Goal: Task Accomplishment & Management: Manage account settings

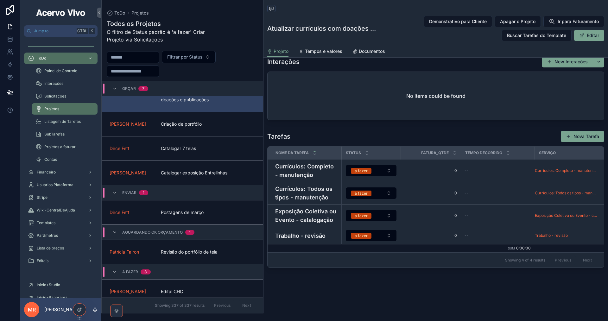
scroll to position [486, 0]
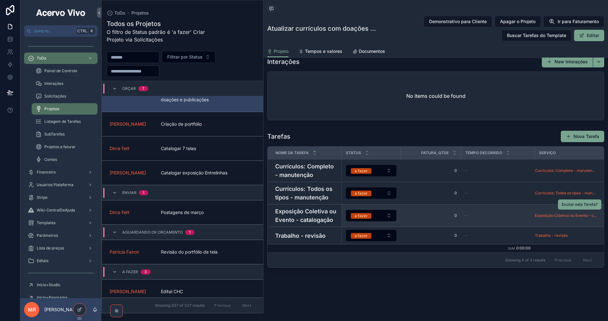
click at [294, 208] on h4 "Exposição Coletiva ou Evento - catalogação" at bounding box center [306, 215] width 62 height 17
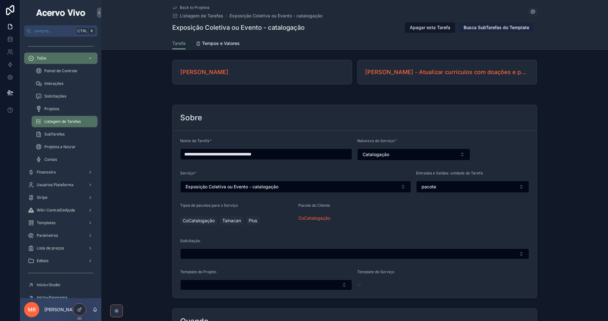
click at [500, 27] on span "Busca SubTarefas do Template" at bounding box center [497, 27] width 66 height 6
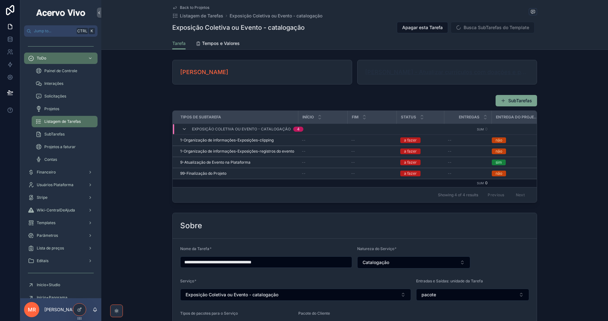
click at [401, 72] on span "[PERSON_NAME] - Atualizar currículos com doações e publicações" at bounding box center [447, 72] width 164 height 9
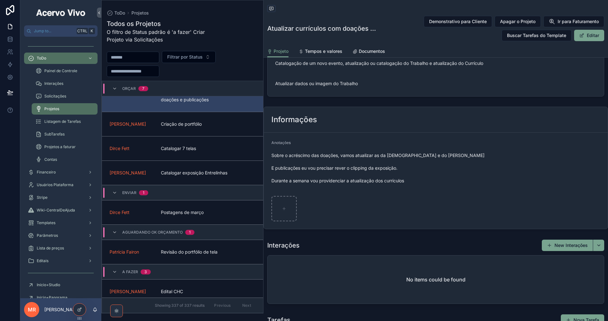
scroll to position [412, 0]
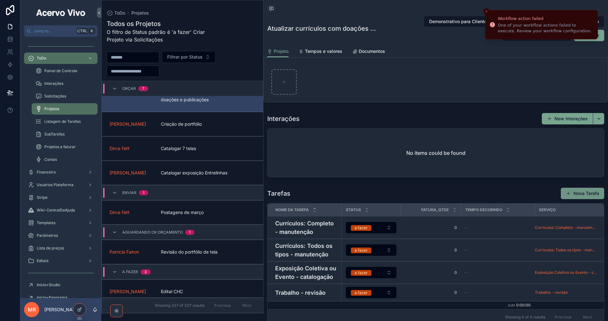
click at [589, 199] on button "Nova Tarefa" at bounding box center [582, 193] width 43 height 11
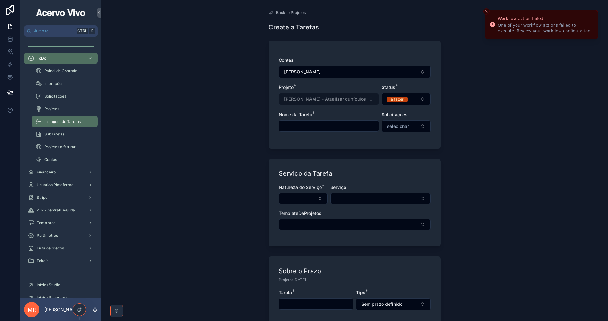
click at [320, 125] on input "scrollable content" at bounding box center [329, 126] width 100 height 9
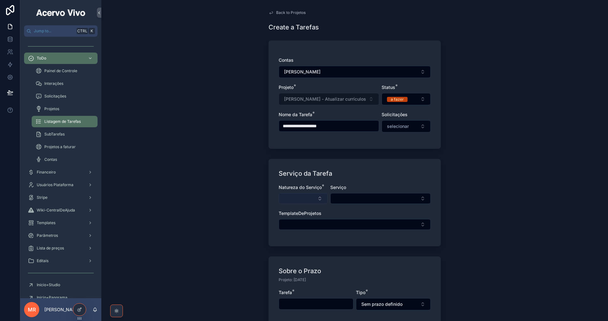
type input "**********"
click at [291, 199] on button "Select Button" at bounding box center [303, 198] width 49 height 11
type input "****"
drag, startPoint x: 295, startPoint y: 223, endPoint x: 309, endPoint y: 220, distance: 14.4
click at [296, 223] on div "Catalogação" at bounding box center [301, 223] width 76 height 10
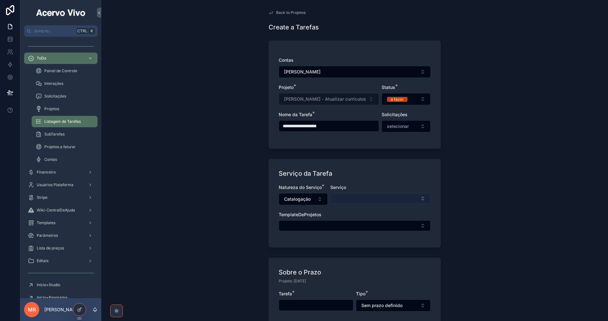
click at [349, 201] on button "Select Button" at bounding box center [380, 198] width 100 height 11
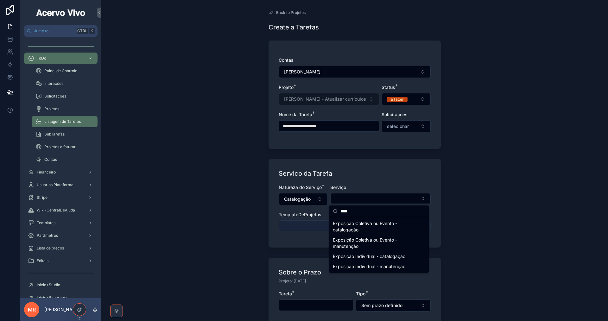
type input "****"
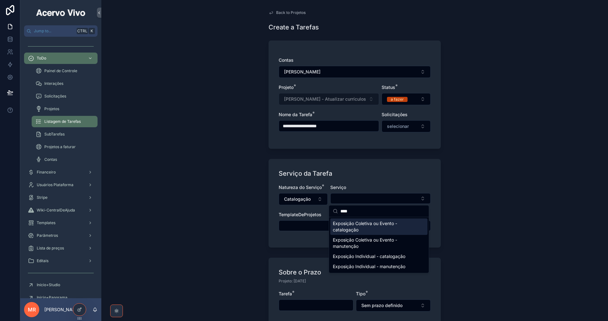
click at [357, 222] on span "Exposição Coletiva ou Evento - catalogação" at bounding box center [375, 226] width 85 height 13
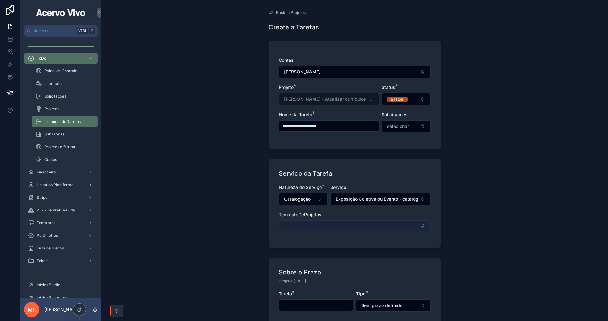
click at [348, 226] on button "Select Button" at bounding box center [355, 225] width 152 height 11
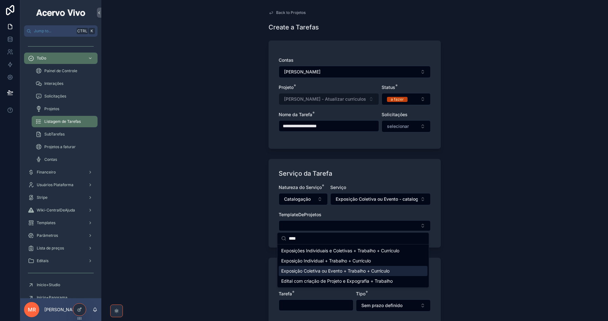
type input "****"
click at [345, 273] on span "Exposição Coletiva ou Evento + Trabalho + Currículo" at bounding box center [335, 271] width 108 height 6
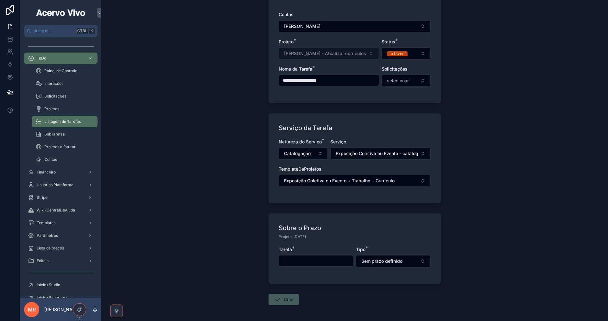
scroll to position [70, 0]
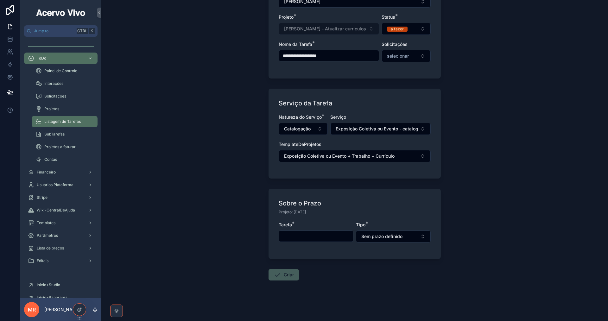
click at [326, 237] on input "scrollable content" at bounding box center [316, 236] width 74 height 9
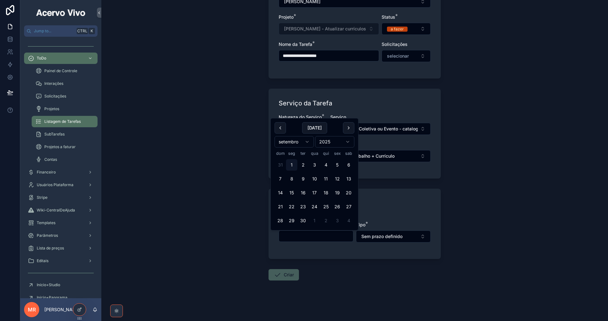
click at [304, 222] on button "30" at bounding box center [302, 220] width 11 height 11
type input "**********"
drag, startPoint x: 284, startPoint y: 277, endPoint x: 287, endPoint y: 275, distance: 3.7
click at [284, 277] on button "Criar" at bounding box center [284, 274] width 30 height 11
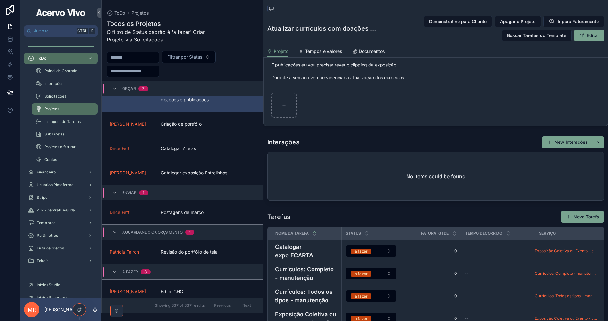
scroll to position [443, 0]
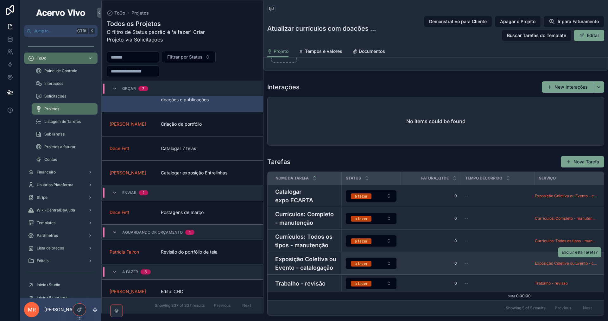
click at [314, 272] on h4 "Exposição Coletiva ou Evento - catalogação" at bounding box center [306, 263] width 62 height 17
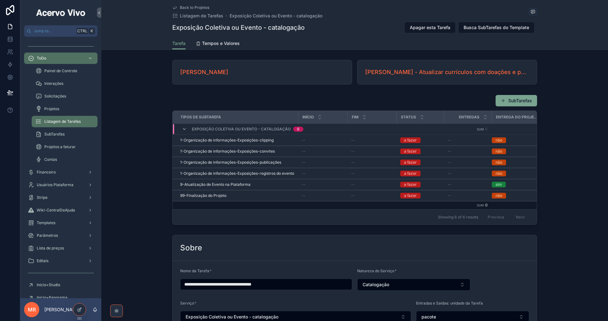
scroll to position [63, 0]
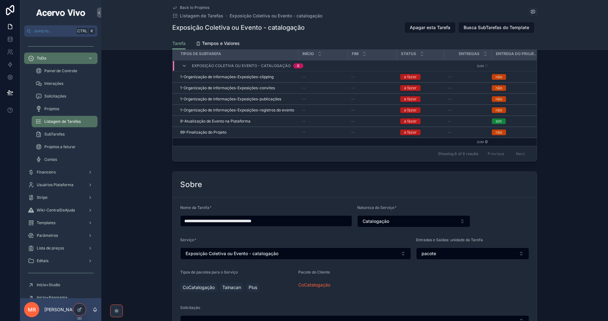
drag, startPoint x: 277, startPoint y: 226, endPoint x: 159, endPoint y: 225, distance: 117.8
click at [159, 225] on div "**********" at bounding box center [354, 268] width 507 height 199
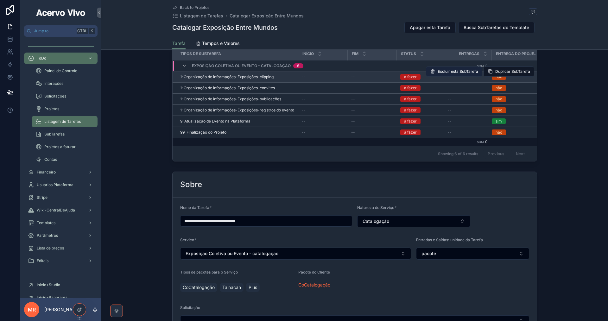
type input "**********"
click at [470, 73] on span "Excluir esta SubTarefa" at bounding box center [458, 71] width 41 height 5
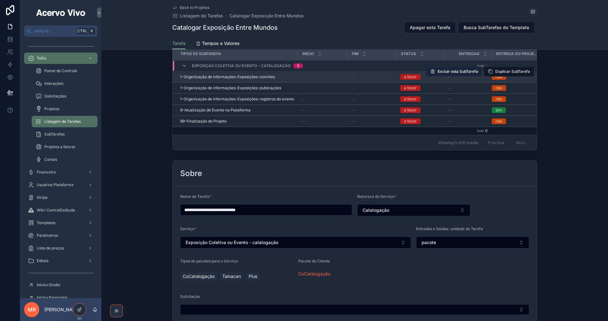
click at [462, 74] on button "Excluir esta SubTarefa" at bounding box center [454, 71] width 56 height 10
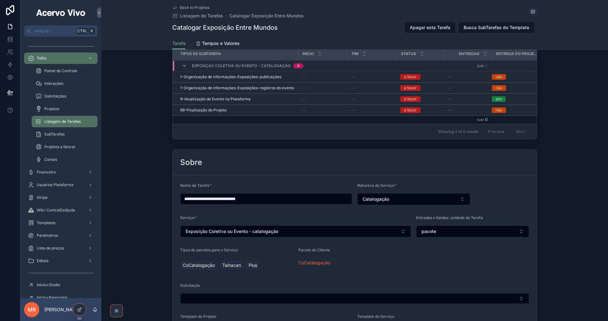
click at [0, 0] on button "Excluir esta SubTarefa" at bounding box center [0, 0] width 0 height 0
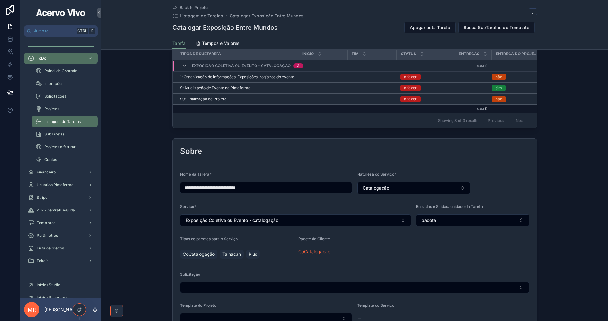
click at [0, 0] on button "Excluir esta SubTarefa" at bounding box center [0, 0] width 0 height 0
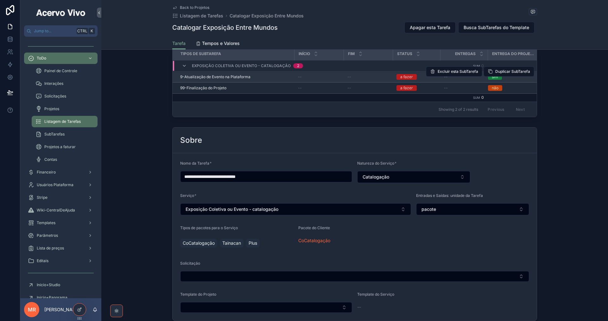
click at [226, 79] on span "9-Atualização de Evento na Plataforma" at bounding box center [215, 76] width 70 height 5
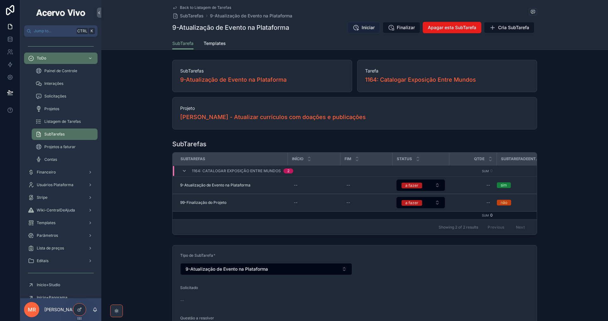
click at [362, 26] on span "Iniciar" at bounding box center [368, 27] width 13 height 6
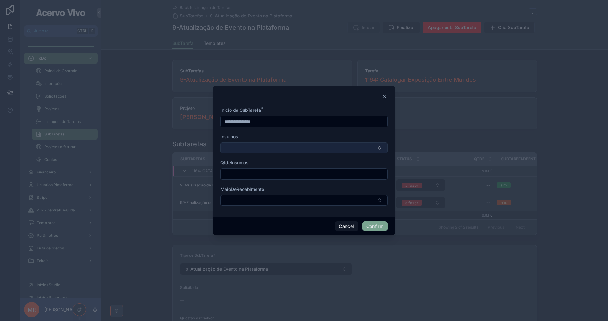
click at [319, 145] on button "Select Button" at bounding box center [303, 147] width 167 height 11
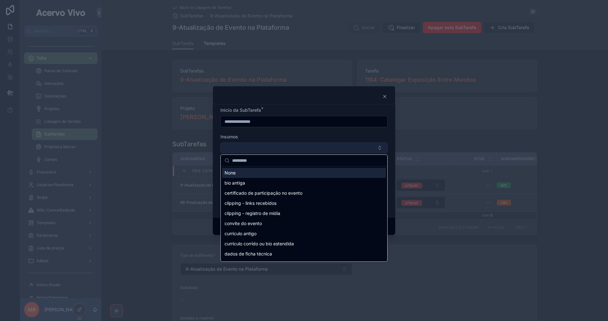
click at [306, 148] on button "Select Button" at bounding box center [303, 147] width 167 height 11
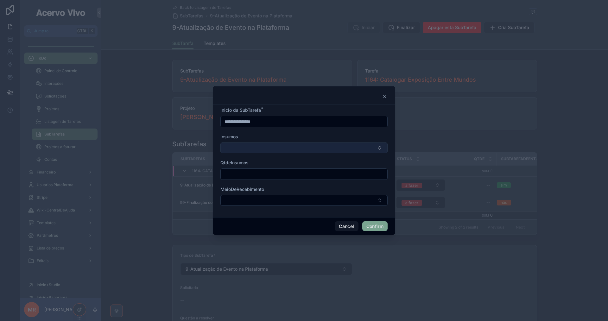
click at [306, 146] on button "Select Button" at bounding box center [303, 147] width 167 height 11
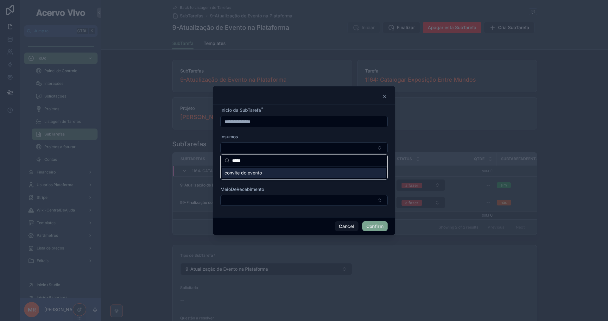
type input "*****"
click at [304, 175] on div "convite do evento" at bounding box center [304, 173] width 164 height 10
click at [306, 133] on div "Insumos" at bounding box center [303, 136] width 167 height 6
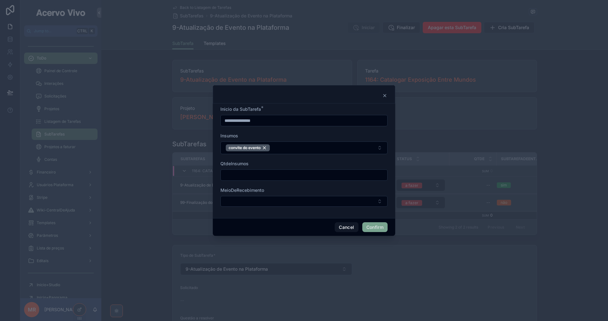
drag, startPoint x: 297, startPoint y: 180, endPoint x: 295, endPoint y: 176, distance: 4.5
click at [295, 179] on div at bounding box center [303, 174] width 167 height 11
click at [295, 176] on input "text" at bounding box center [304, 175] width 167 height 9
type input "*"
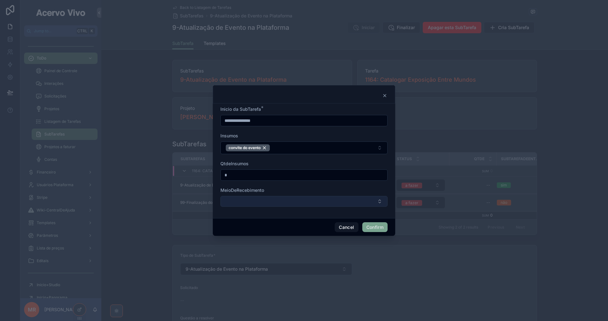
click at [353, 205] on button "Select Button" at bounding box center [303, 201] width 167 height 11
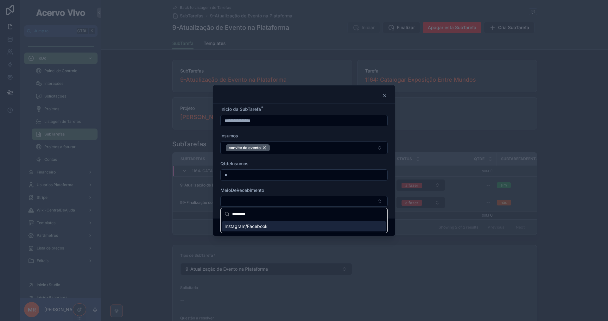
type input "********"
drag, startPoint x: 329, startPoint y: 223, endPoint x: 332, endPoint y: 224, distance: 3.7
click at [329, 223] on div "Instagram/Facebook" at bounding box center [304, 226] width 164 height 10
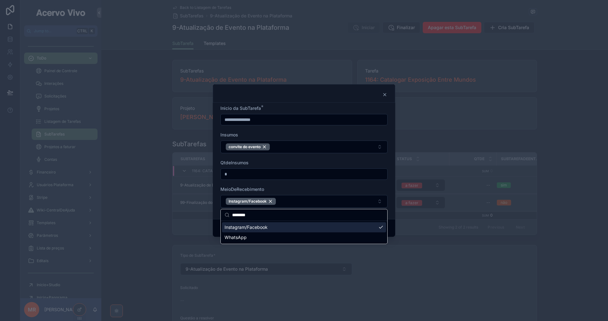
drag, startPoint x: 392, startPoint y: 192, endPoint x: 392, endPoint y: 195, distance: 3.2
click at [392, 191] on div "**********" at bounding box center [304, 161] width 182 height 117
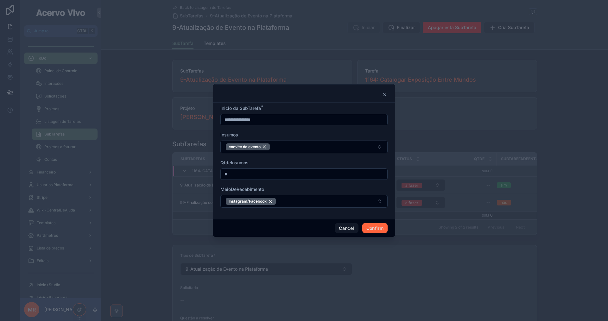
click at [382, 229] on button "Confirm" at bounding box center [374, 228] width 25 height 10
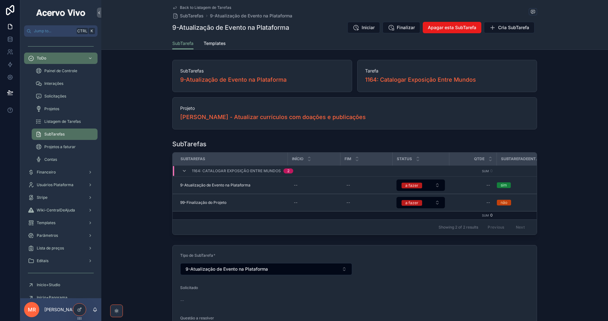
type input "**********"
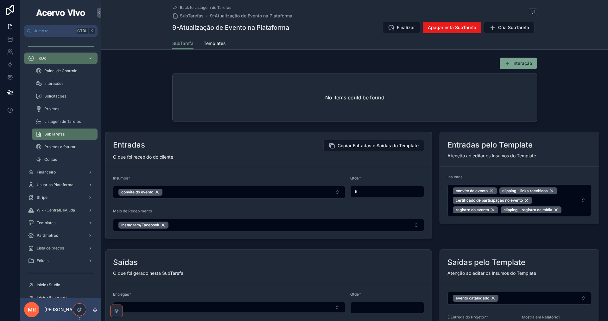
scroll to position [570, 0]
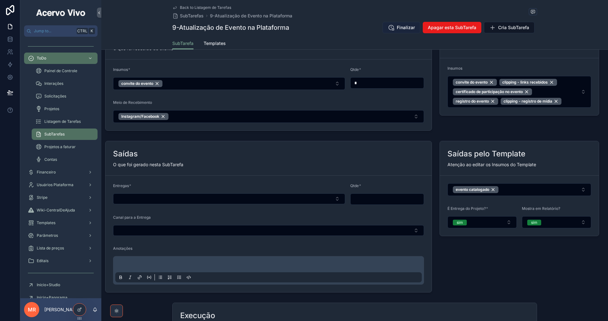
click at [402, 27] on span "Finalizar" at bounding box center [406, 27] width 18 height 6
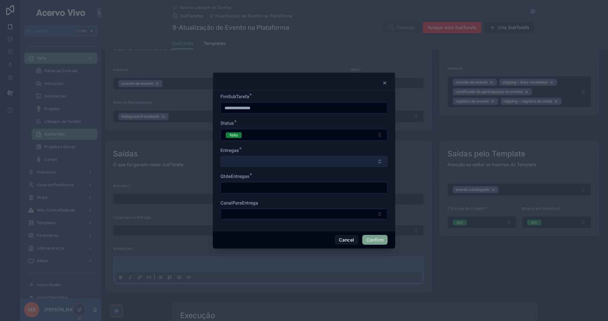
click at [292, 162] on button "Select Button" at bounding box center [303, 161] width 167 height 11
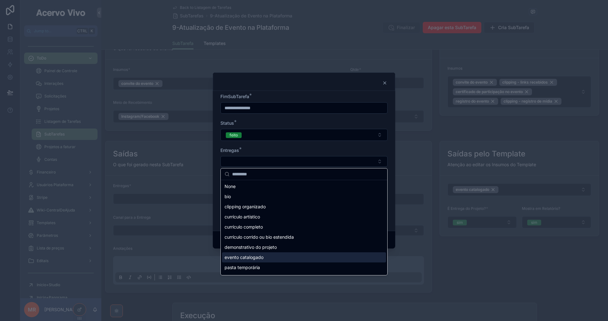
click at [284, 259] on div "evento catalogado" at bounding box center [304, 257] width 164 height 10
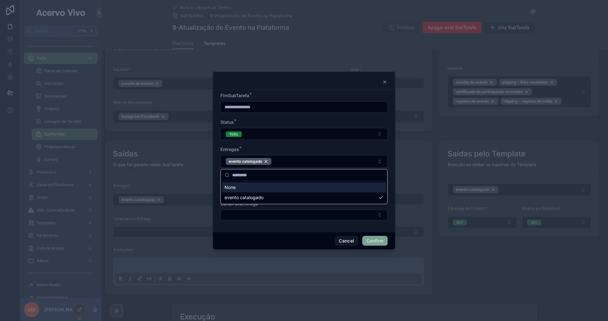
click at [322, 145] on form "**********" at bounding box center [303, 159] width 167 height 134
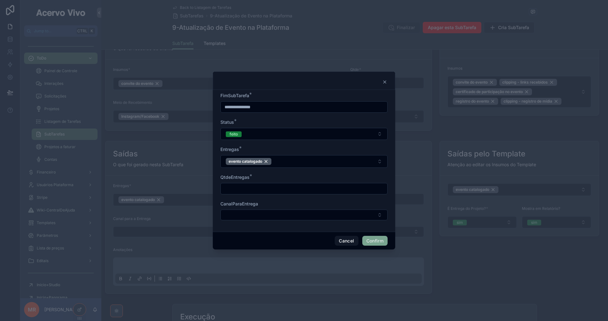
click at [307, 188] on input "text" at bounding box center [304, 188] width 167 height 9
type input "*"
drag, startPoint x: 321, startPoint y: 213, endPoint x: 323, endPoint y: 221, distance: 7.4
click at [322, 213] on button "Select Button" at bounding box center [303, 215] width 167 height 11
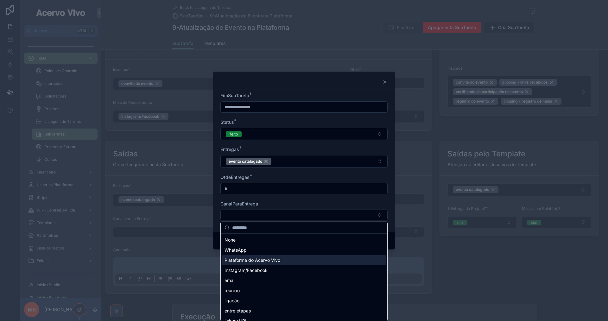
click at [271, 260] on span "Plataforma do Acervo Vivo" at bounding box center [253, 260] width 56 height 6
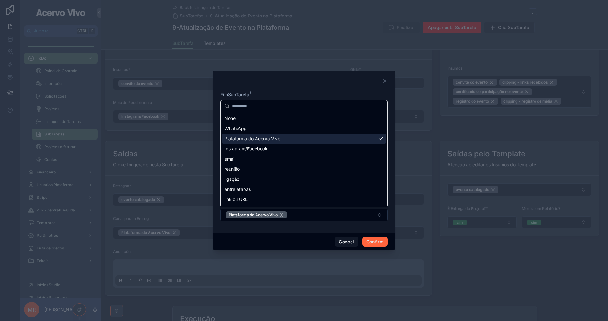
click at [372, 243] on div "Jump to... Ctrl K ToDo Painel de Controle Interações Solicitações Projetos List…" at bounding box center [304, 160] width 608 height 321
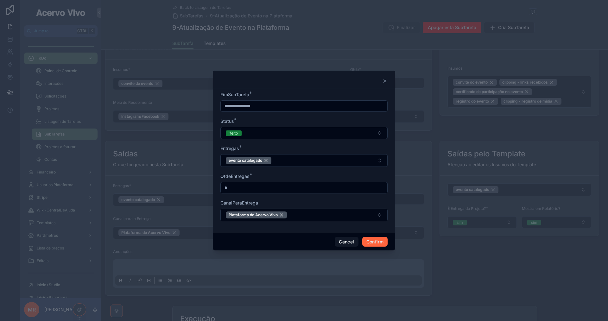
click at [378, 245] on button "Confirm" at bounding box center [374, 242] width 25 height 10
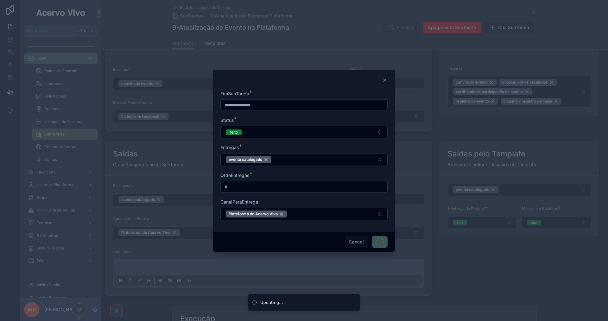
type input "**********"
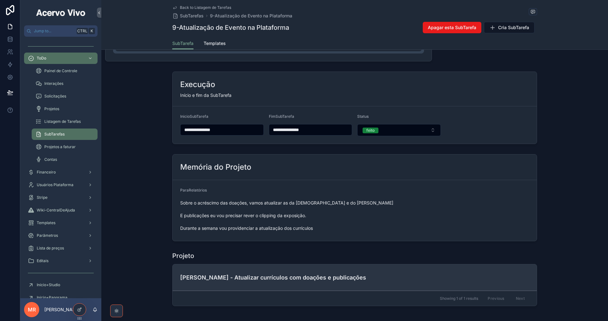
scroll to position [874, 0]
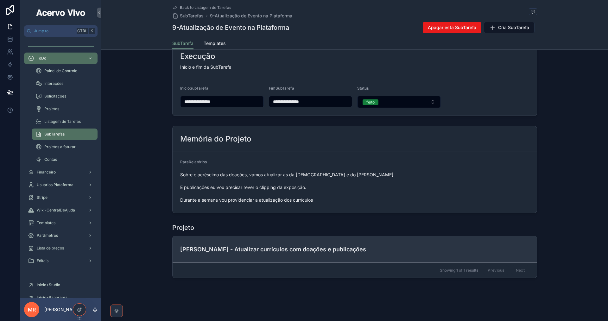
click at [250, 250] on h4 "[PERSON_NAME] - Atualizar currículos com doações e publicações" at bounding box center [354, 249] width 349 height 9
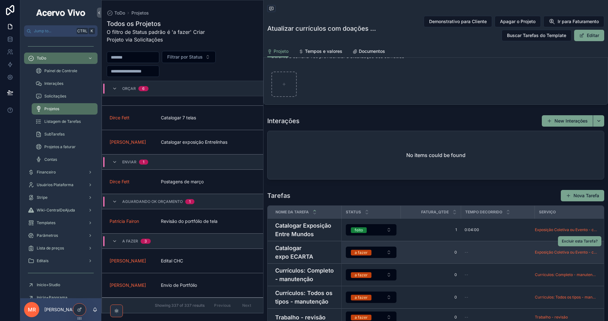
scroll to position [513, 0]
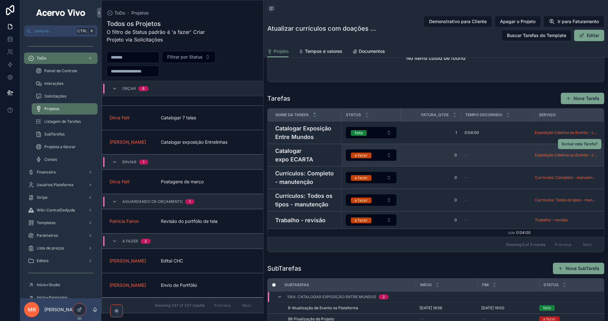
click at [313, 164] on h4 "Catalogar expo ECARTA" at bounding box center [306, 155] width 62 height 17
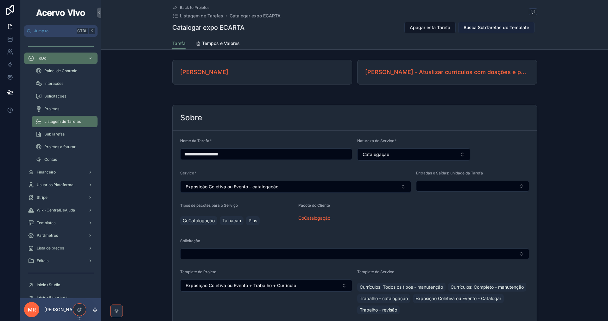
click at [508, 28] on span "Busca SubTarefas do Template" at bounding box center [497, 27] width 66 height 6
click at [484, 26] on span "Busca SubTarefas do Template" at bounding box center [497, 27] width 66 height 6
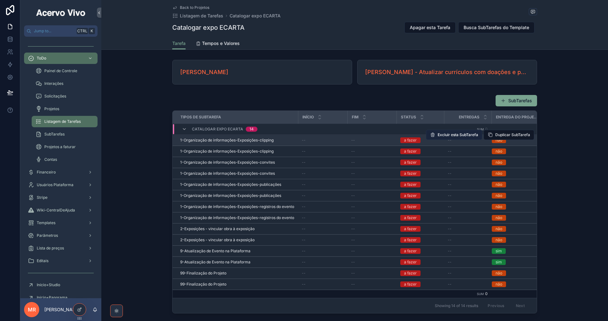
click at [440, 136] on span "Excluir esta SubTarefa" at bounding box center [458, 134] width 41 height 5
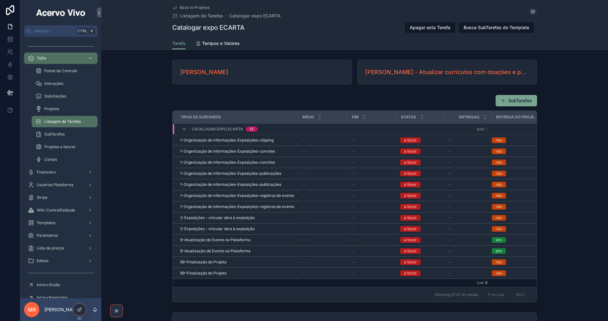
click at [0, 0] on span "Excluir esta SubTarefa" at bounding box center [0, 0] width 0 height 0
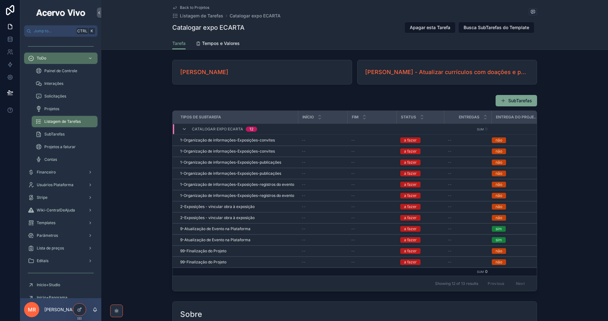
click at [0, 0] on span "Excluir esta SubTarefa" at bounding box center [0, 0] width 0 height 0
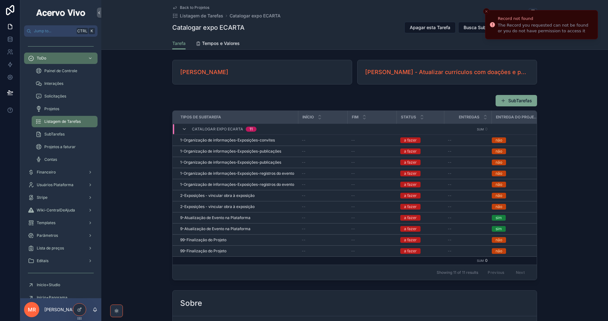
click at [0, 0] on span "Excluir esta SubTarefa" at bounding box center [0, 0] width 0 height 0
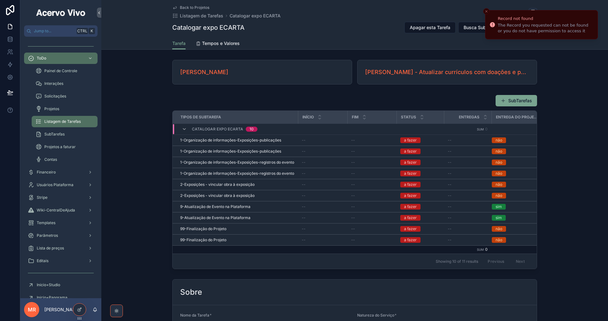
click at [0, 0] on span "Excluir esta SubTarefa" at bounding box center [0, 0] width 0 height 0
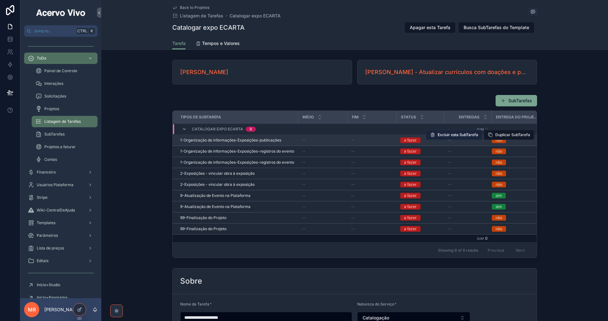
click at [441, 136] on span "Excluir esta SubTarefa" at bounding box center [458, 134] width 41 height 5
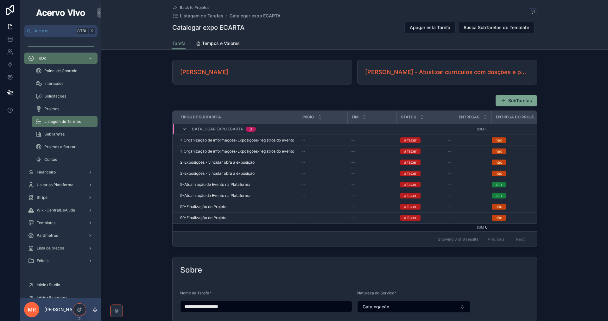
click at [0, 0] on span "Excluir esta SubTarefa" at bounding box center [0, 0] width 0 height 0
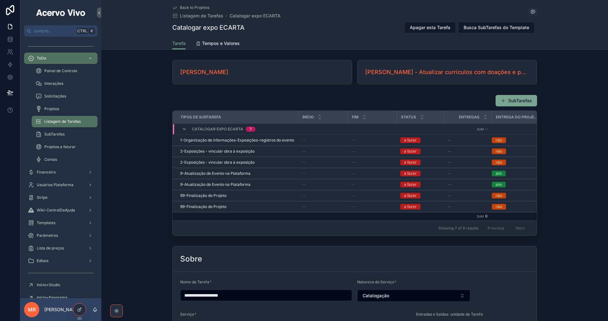
click at [0, 0] on span "Excluir esta SubTarefa" at bounding box center [0, 0] width 0 height 0
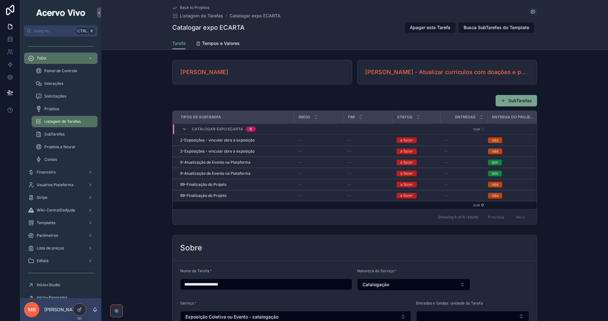
click at [0, 0] on span "Excluir esta SubTarefa" at bounding box center [0, 0] width 0 height 0
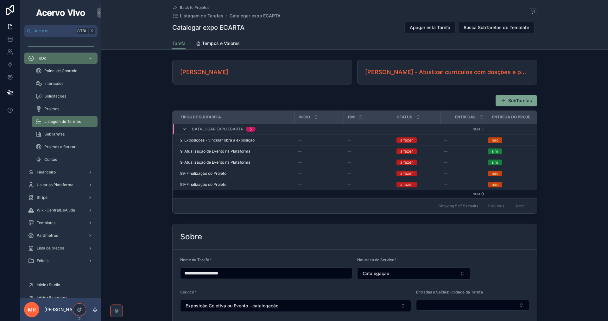
click at [0, 0] on span "Excluir esta SubTarefa" at bounding box center [0, 0] width 0 height 0
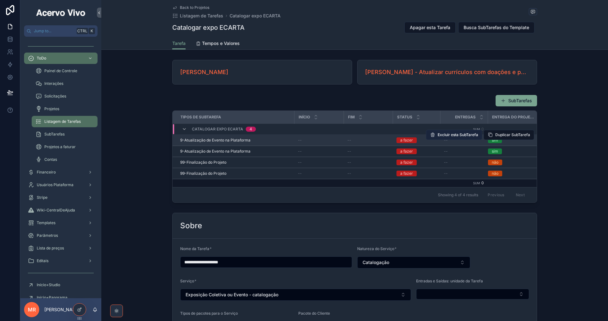
click at [445, 135] on span "Excluir esta SubTarefa" at bounding box center [458, 134] width 41 height 5
click at [457, 168] on span "Excluir esta SubTarefa" at bounding box center [458, 168] width 41 height 5
click at [444, 168] on span "Excluir esta SubTarefa" at bounding box center [458, 168] width 41 height 5
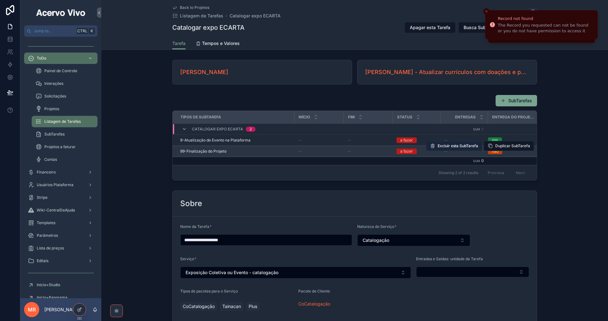
click at [440, 146] on span "Excluir esta SubTarefa" at bounding box center [458, 145] width 41 height 5
click at [229, 139] on span "9-Atualização de Evento na Plataforma" at bounding box center [215, 140] width 70 height 5
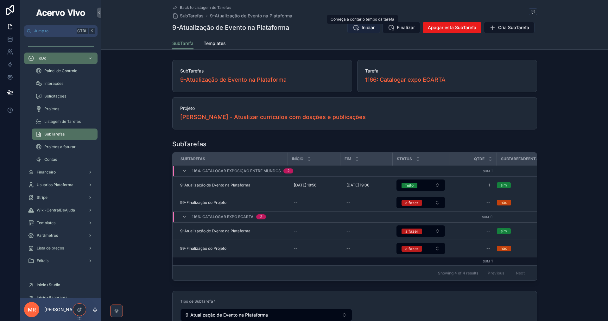
click at [363, 30] on span "Iniciar" at bounding box center [368, 27] width 13 height 6
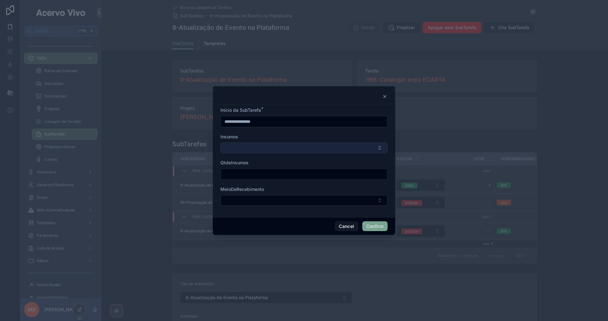
click at [346, 146] on button "Select Button" at bounding box center [303, 147] width 167 height 11
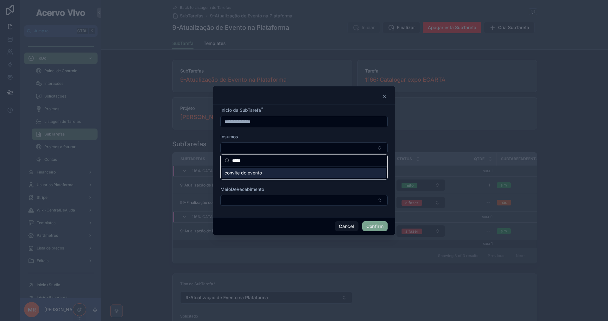
type input "*****"
click at [343, 173] on div "convite do evento" at bounding box center [304, 173] width 164 height 10
click at [317, 132] on form "**********" at bounding box center [303, 159] width 167 height 107
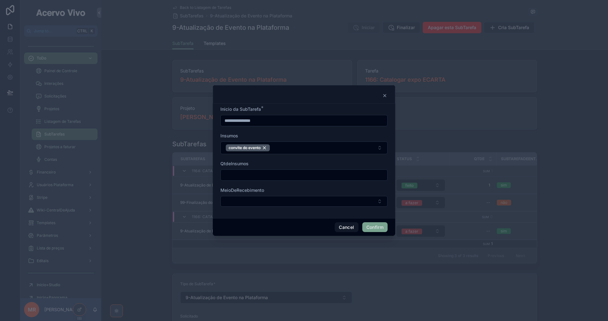
drag, startPoint x: 266, startPoint y: 179, endPoint x: 266, endPoint y: 174, distance: 5.1
click at [266, 179] on div at bounding box center [303, 174] width 167 height 11
click at [267, 174] on input "text" at bounding box center [304, 175] width 167 height 9
type input "*"
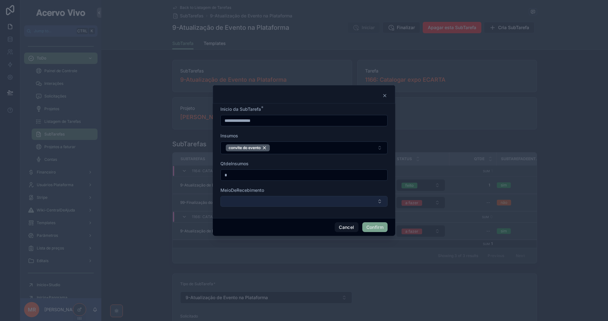
click at [296, 202] on button "Select Button" at bounding box center [303, 201] width 167 height 11
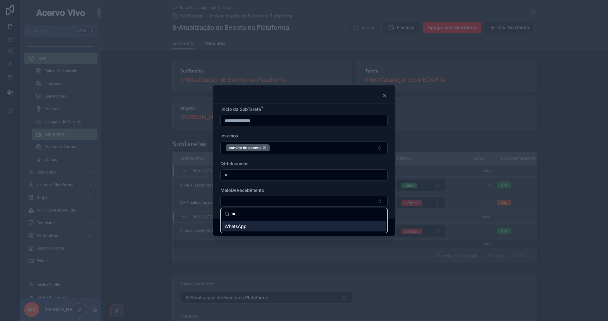
type input "**"
click at [274, 230] on div "WhatsApp" at bounding box center [304, 226] width 164 height 10
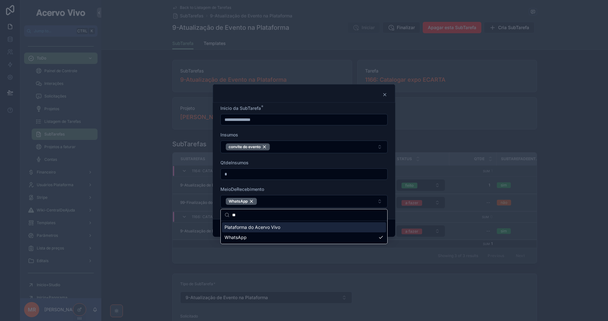
drag, startPoint x: 315, startPoint y: 190, endPoint x: 320, endPoint y: 189, distance: 4.8
click at [316, 190] on div "MeioDeRecebimento" at bounding box center [303, 189] width 167 height 6
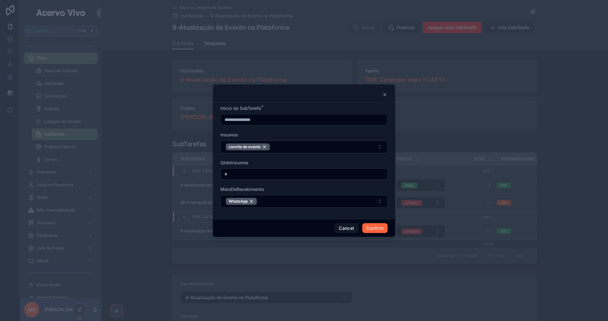
drag, startPoint x: 370, startPoint y: 230, endPoint x: 516, endPoint y: 238, distance: 146.2
click at [370, 229] on button "Confirm" at bounding box center [374, 228] width 25 height 10
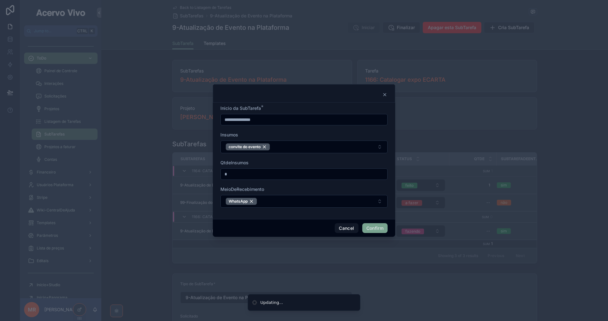
type input "**********"
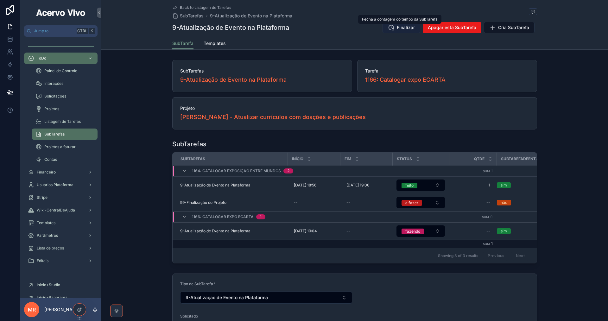
click at [404, 27] on span "Finalizar" at bounding box center [406, 27] width 18 height 6
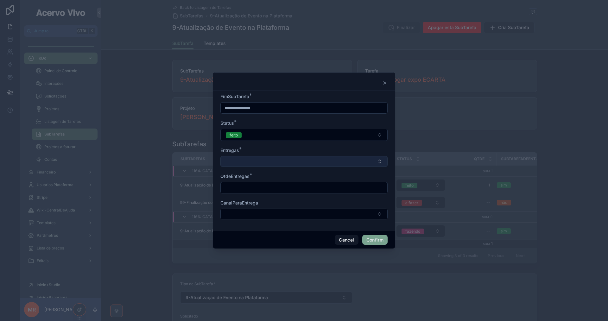
click at [276, 158] on button "Select Button" at bounding box center [303, 161] width 167 height 11
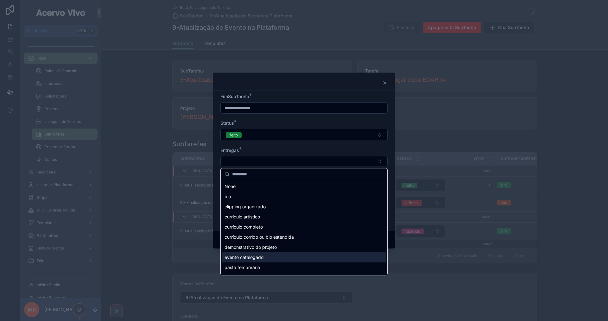
click at [303, 258] on div "evento catalogado" at bounding box center [304, 257] width 164 height 10
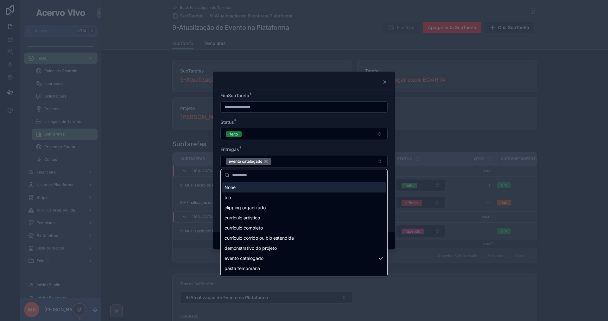
click at [309, 149] on div "Entregas *" at bounding box center [303, 149] width 167 height 6
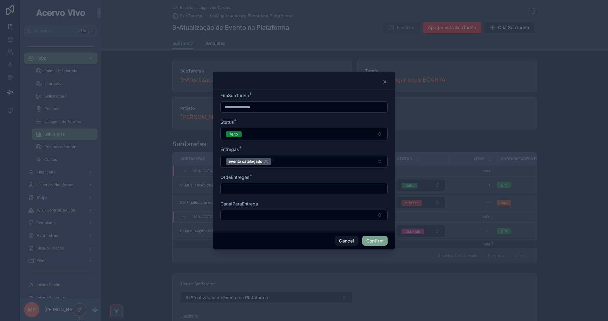
click at [283, 192] on input "text" at bounding box center [304, 188] width 167 height 9
type input "*"
click at [353, 217] on button "Select Button" at bounding box center [303, 215] width 167 height 11
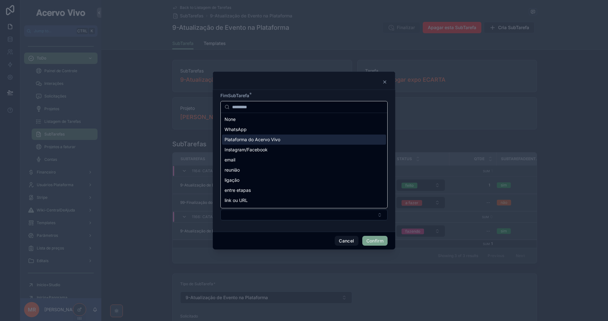
drag, startPoint x: 274, startPoint y: 140, endPoint x: 278, endPoint y: 141, distance: 3.5
click at [275, 140] on span "Plataforma do Acervo Vivo" at bounding box center [253, 139] width 56 height 6
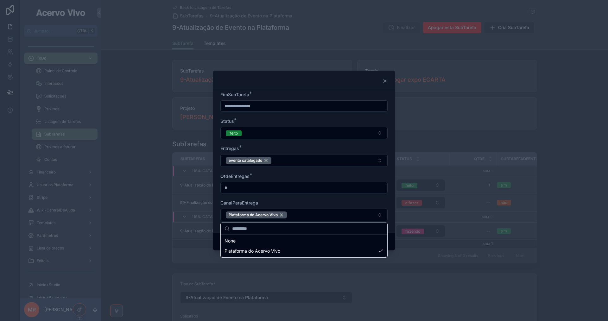
drag, startPoint x: 379, startPoint y: 245, endPoint x: 376, endPoint y: 242, distance: 4.1
click at [379, 245] on div "Jump to... Ctrl K ToDo Painel de Controle Interações Solicitações Projetos List…" at bounding box center [304, 160] width 608 height 321
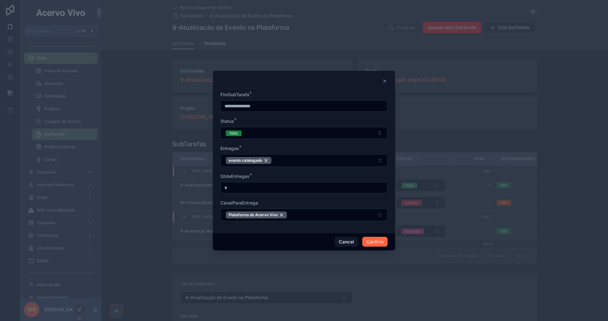
drag, startPoint x: 374, startPoint y: 242, endPoint x: 317, endPoint y: 243, distance: 57.0
click at [374, 243] on button "Confirm" at bounding box center [374, 242] width 25 height 10
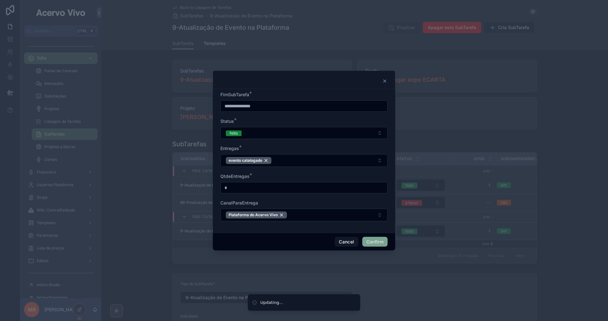
type input "**********"
